Goal: Find specific page/section: Find specific page/section

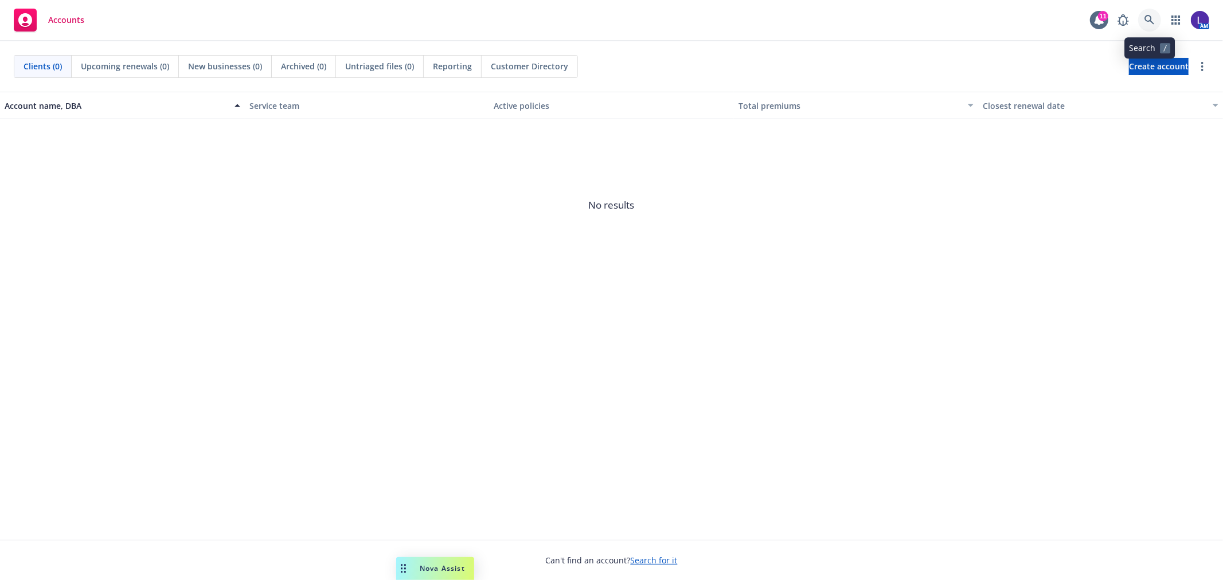
click at [1145, 15] on icon at bounding box center [1150, 20] width 10 height 10
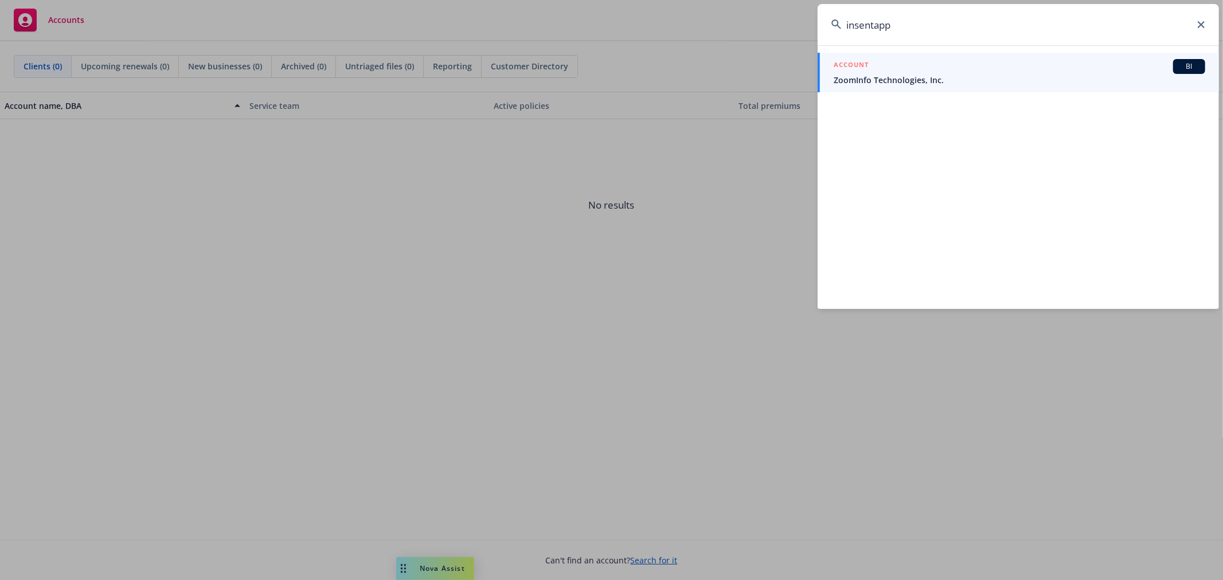
type input "insentapp"
click at [926, 81] on span "ZoomInfo Technologies, Inc." at bounding box center [1020, 80] width 372 height 12
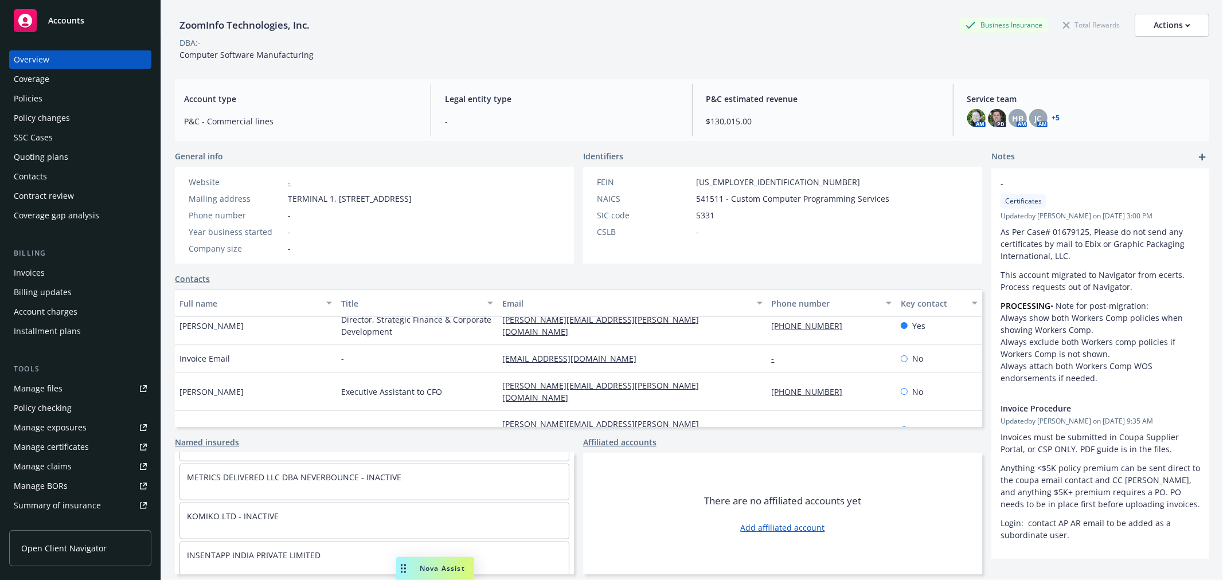
scroll to position [1147, 0]
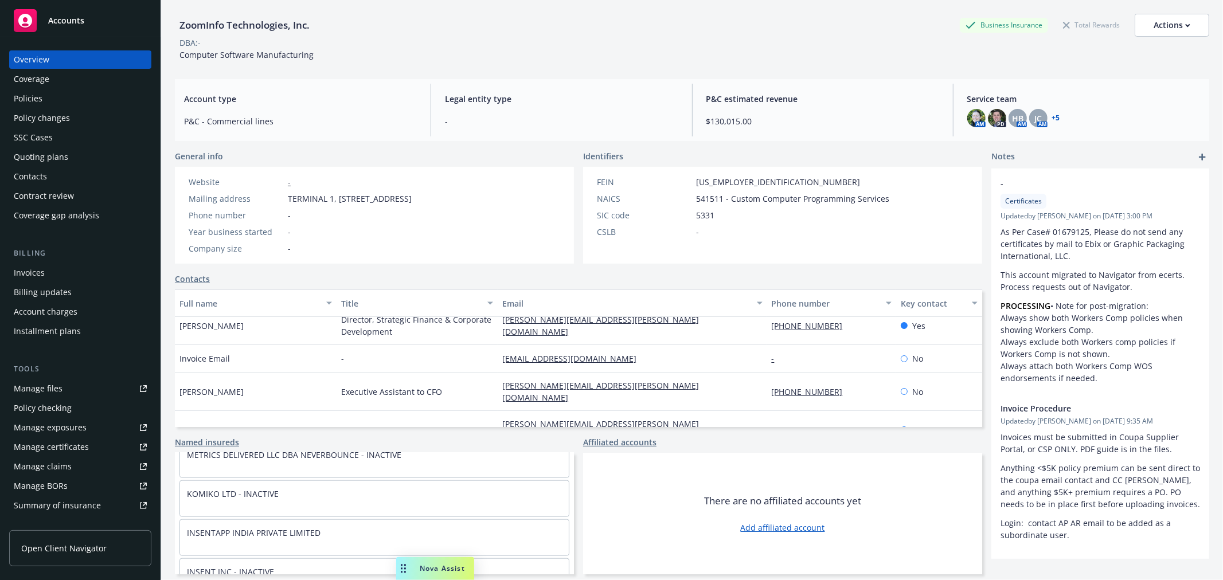
click at [41, 95] on div "Policies" at bounding box center [28, 98] width 29 height 18
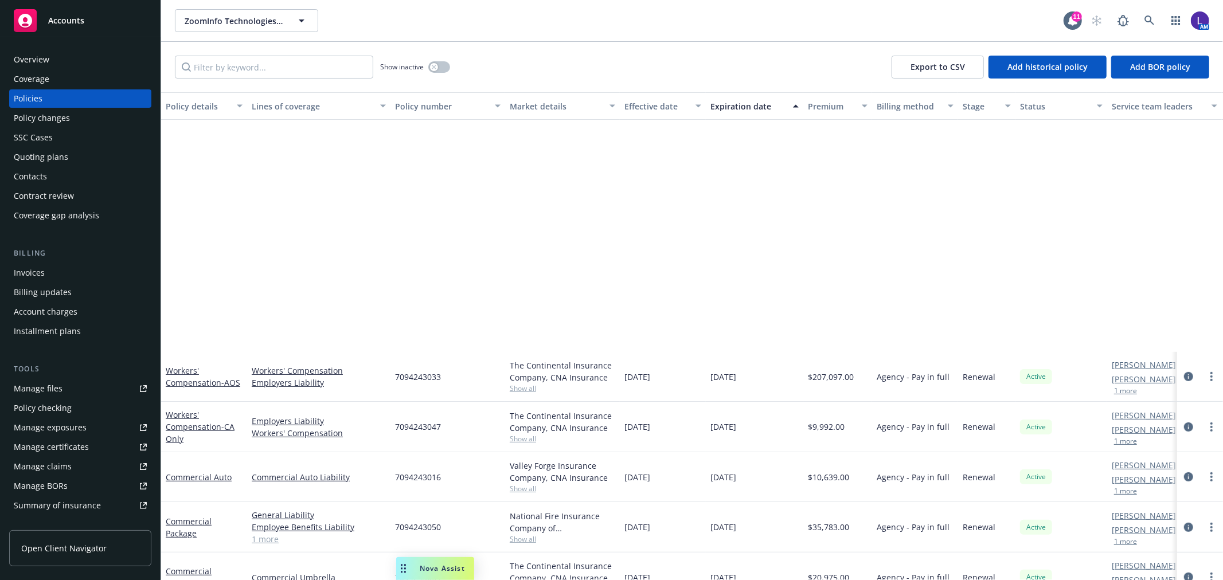
scroll to position [604, 0]
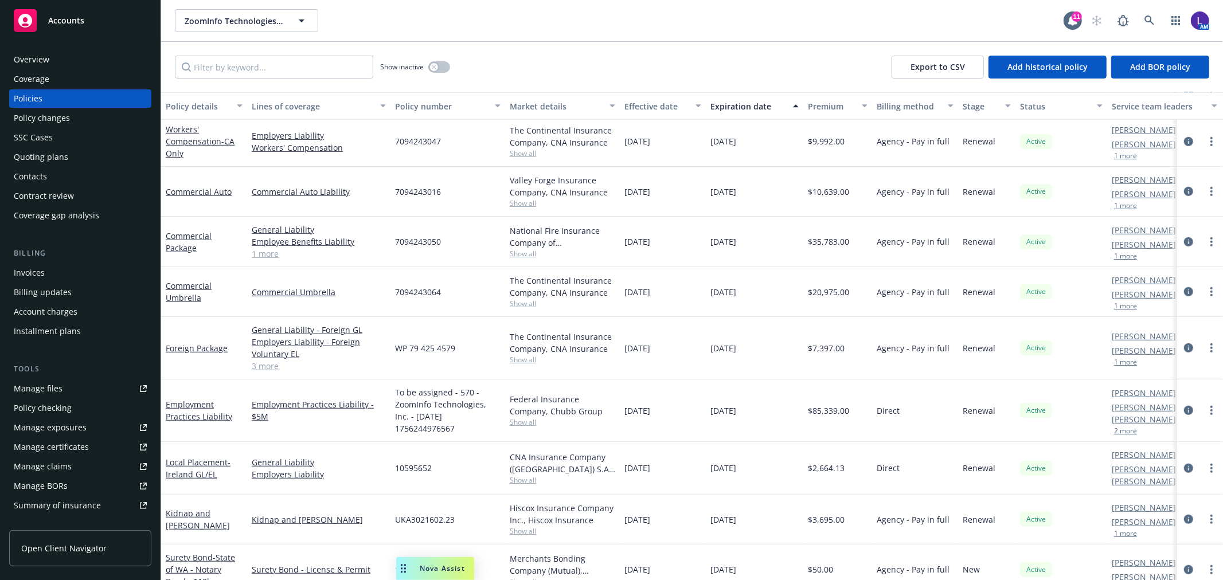
click at [1117, 307] on button "1 more" at bounding box center [1125, 306] width 23 height 7
